Goal: Task Accomplishment & Management: Complete application form

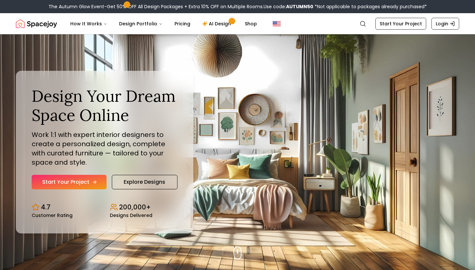
click at [80, 175] on link "Start Your Project" at bounding box center [69, 182] width 75 height 15
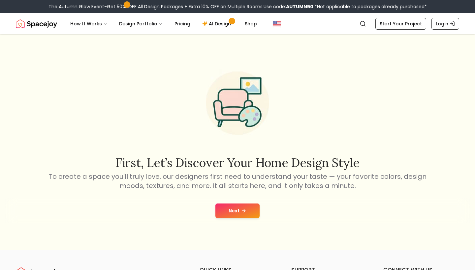
click at [243, 210] on icon at bounding box center [243, 210] width 5 height 5
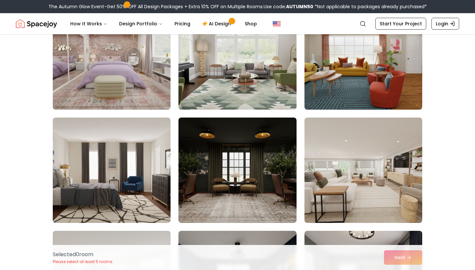
scroll to position [3490, 0]
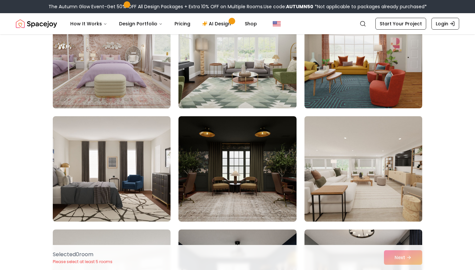
click at [416, 204] on img at bounding box center [363, 169] width 124 height 111
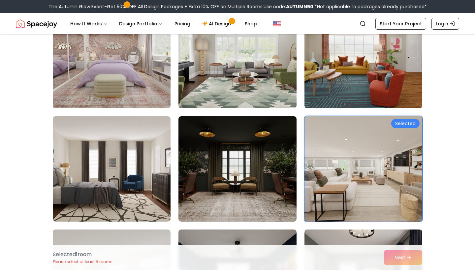
click at [406, 256] on div "Selected 1 room Please select at least 5 rooms Next" at bounding box center [237, 257] width 380 height 25
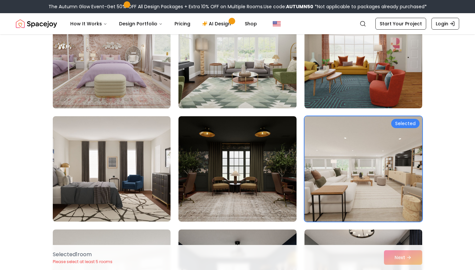
click at [408, 153] on img at bounding box center [363, 169] width 124 height 111
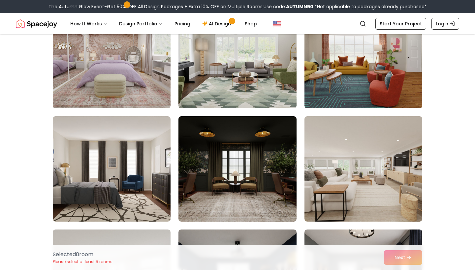
click at [403, 255] on div "Selected 0 room Please select at least 5 rooms Next" at bounding box center [237, 257] width 380 height 25
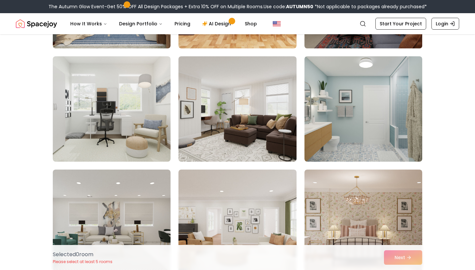
scroll to position [1188, 0]
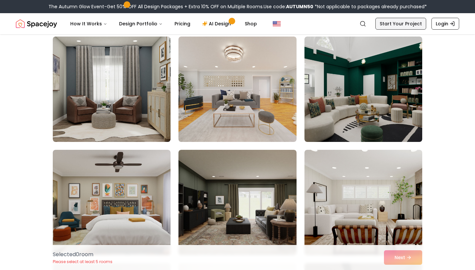
click at [402, 25] on link "Start Your Project" at bounding box center [400, 24] width 51 height 12
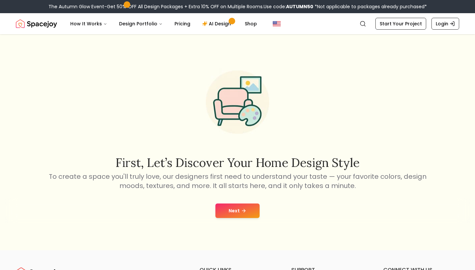
click at [310, 203] on div "Next" at bounding box center [237, 211] width 464 height 25
click at [248, 211] on button "Next" at bounding box center [237, 211] width 44 height 15
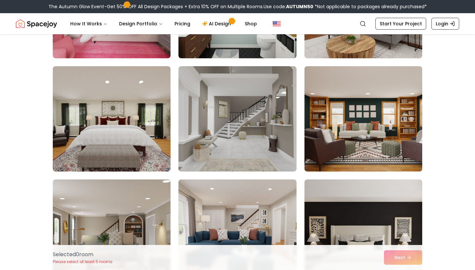
scroll to position [141, 0]
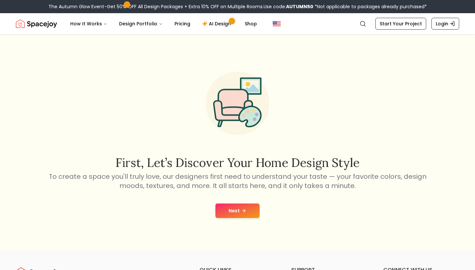
scroll to position [518, 0]
